Goal: Information Seeking & Learning: Find specific fact

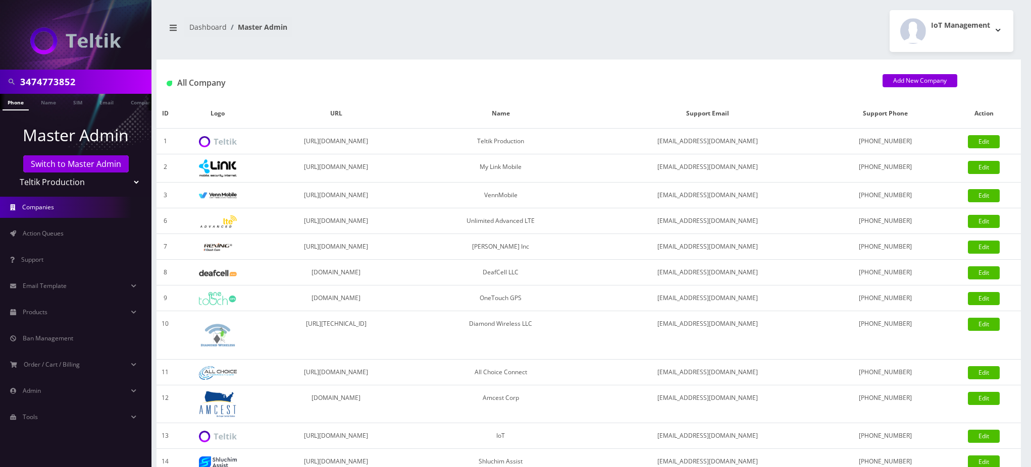
select select "1"
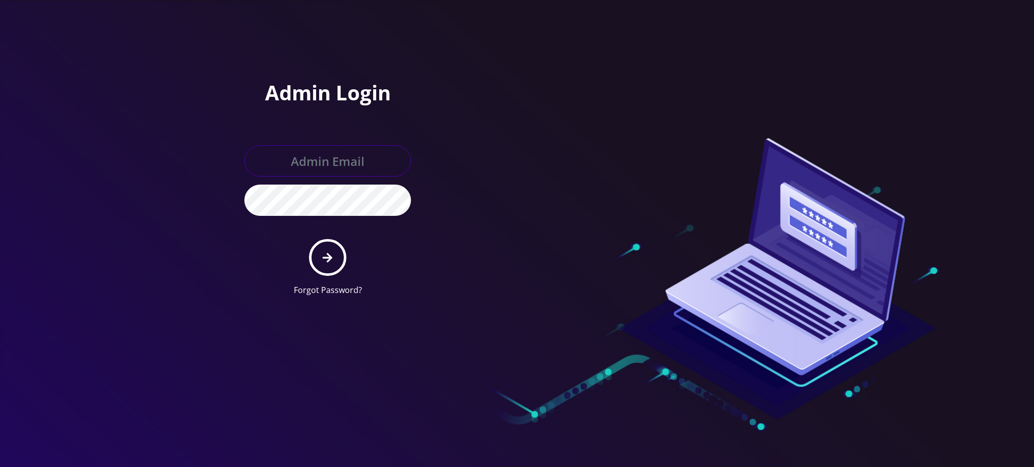
type input "rochelle@teltik.com"
click at [336, 254] on button "submit" at bounding box center [327, 257] width 37 height 37
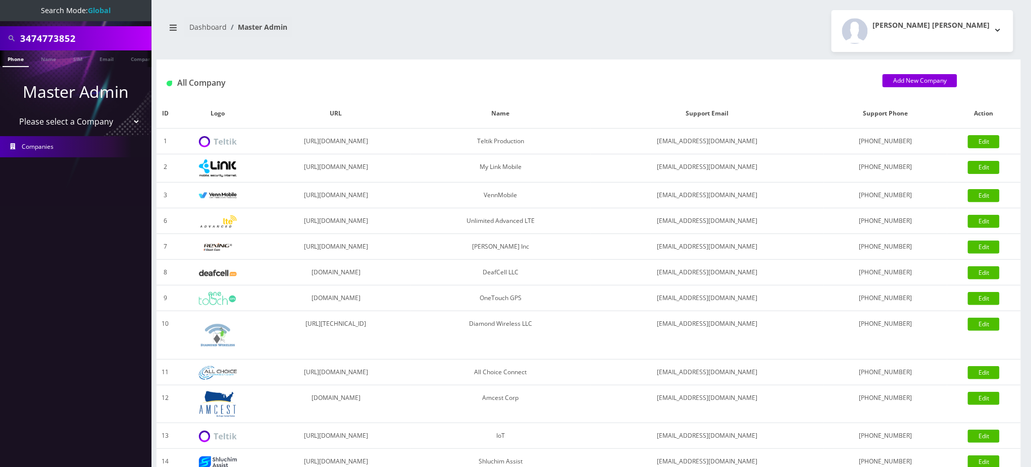
drag, startPoint x: 93, startPoint y: 37, endPoint x: 0, endPoint y: 27, distance: 93.9
click at [0, 24] on nav "Search Mode: Global 3474773852 Phone Name SIM Email Company Customer Master Adm…" at bounding box center [75, 233] width 151 height 467
paste input "[PERSON_NAME]"
type input "[PERSON_NAME]"
click at [50, 61] on link "Name" at bounding box center [48, 58] width 25 height 17
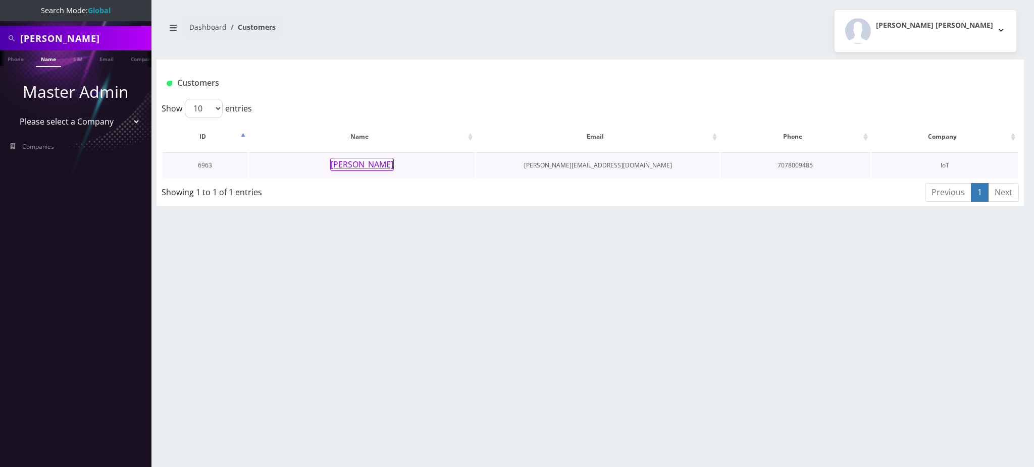
click at [360, 162] on button "[PERSON_NAME]" at bounding box center [362, 164] width 64 height 13
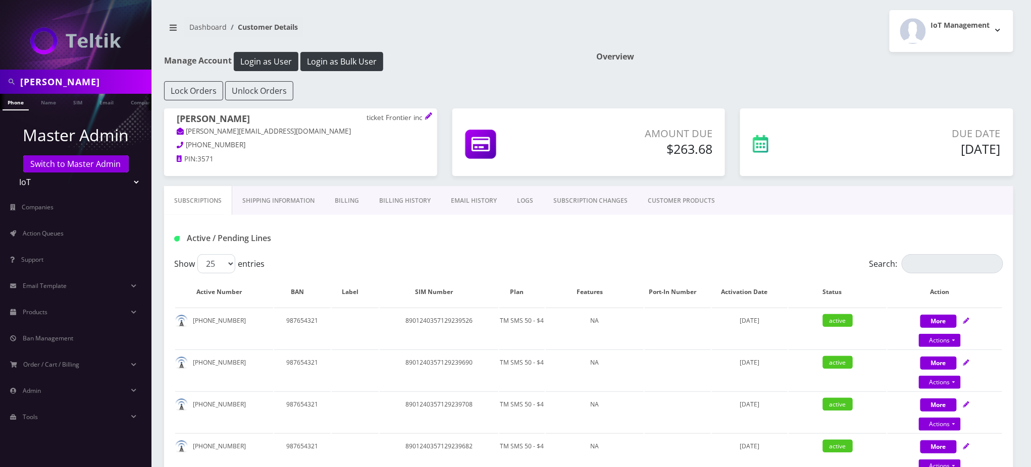
click at [477, 56] on h1 "Manage Account Login as User Login as Bulk User" at bounding box center [372, 61] width 417 height 19
